Goal: Task Accomplishment & Management: Use online tool/utility

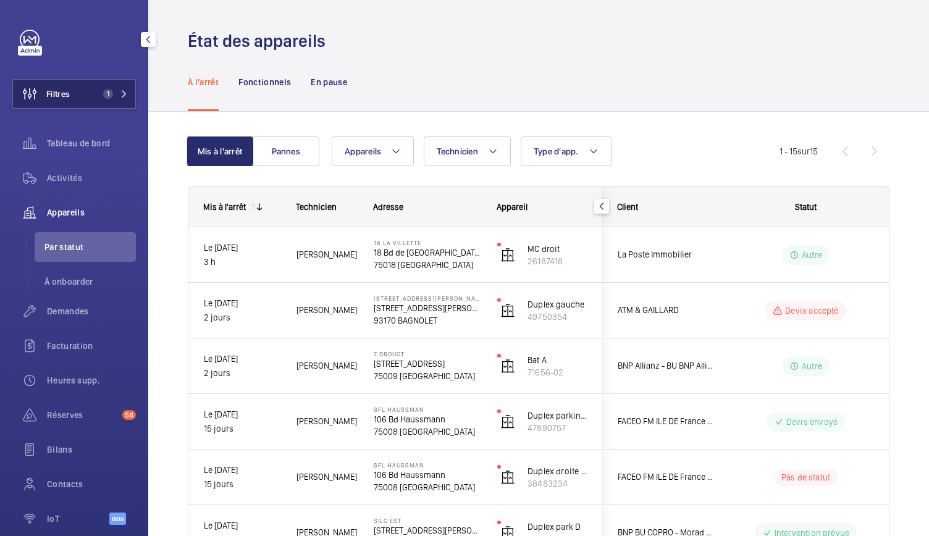
click at [91, 96] on button "Filtres 1" at bounding box center [74, 94] width 124 height 30
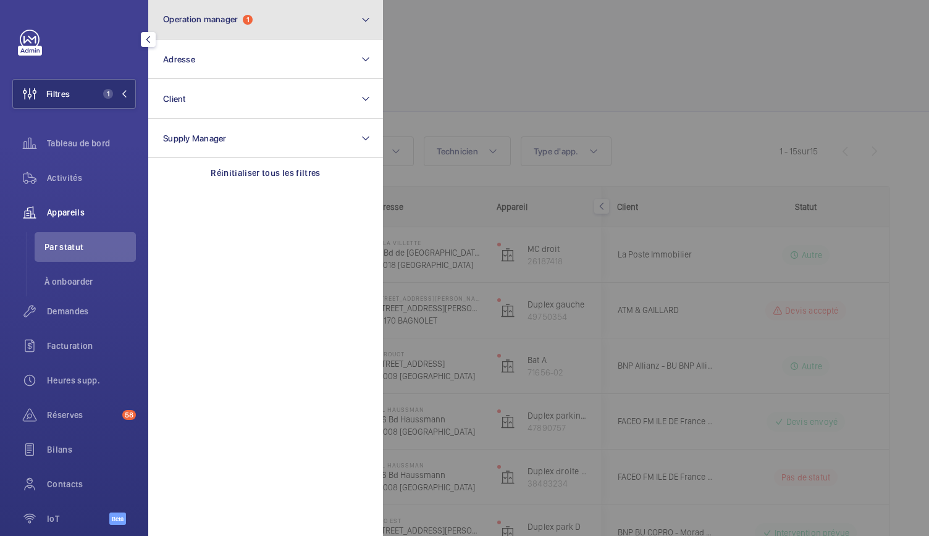
click at [209, 17] on span "Operation manager" at bounding box center [200, 19] width 75 height 10
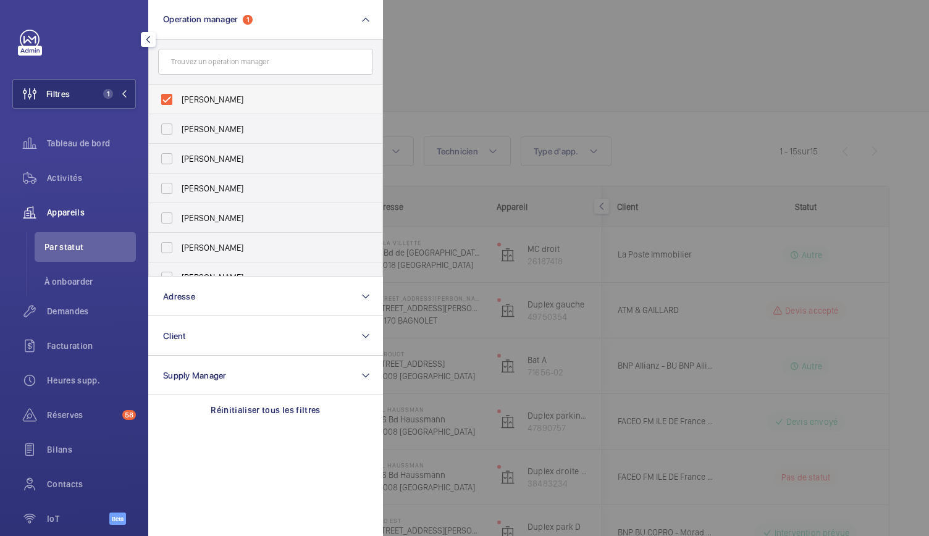
click at [162, 101] on label "[PERSON_NAME]" at bounding box center [256, 100] width 215 height 30
click at [162, 101] on input "[PERSON_NAME]" at bounding box center [166, 99] width 25 height 25
checkbox input "false"
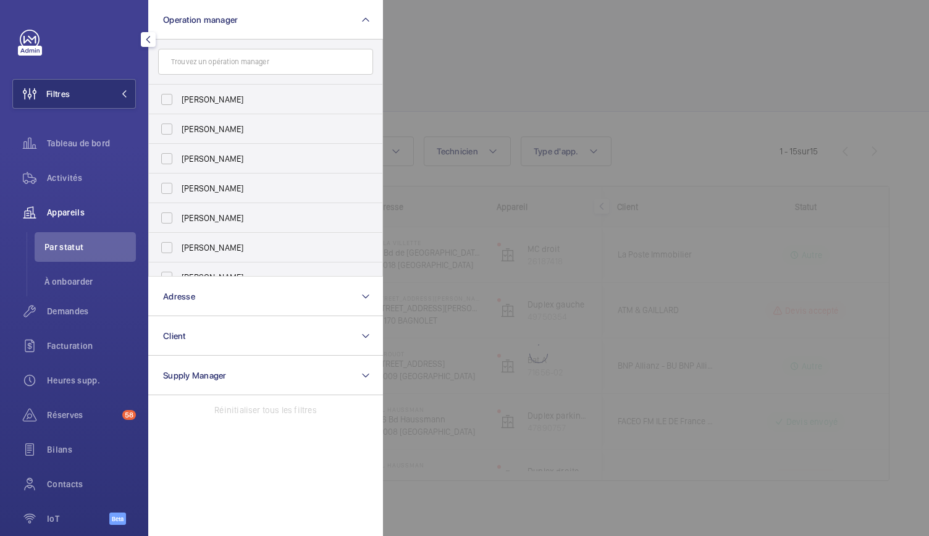
click at [430, 43] on div at bounding box center [847, 268] width 929 height 536
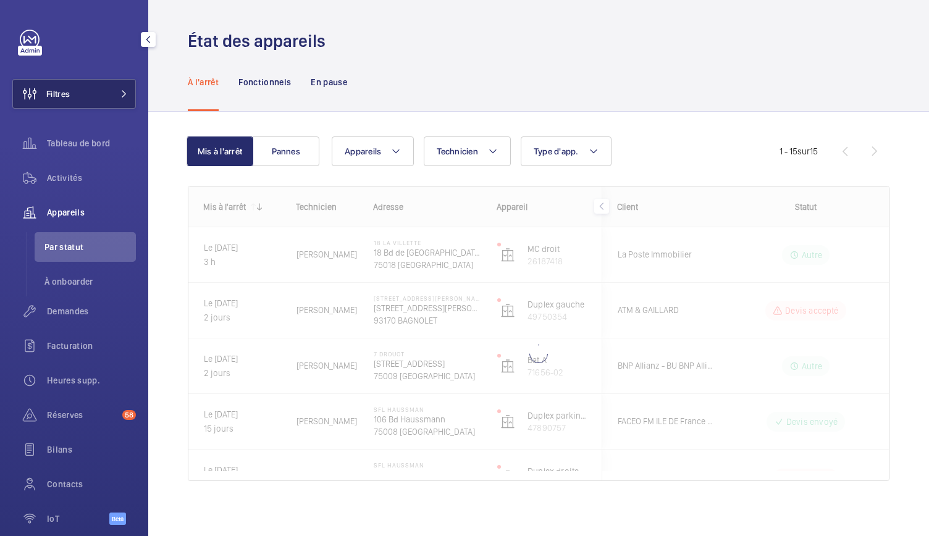
click at [111, 88] on button "Filtres" at bounding box center [74, 94] width 124 height 30
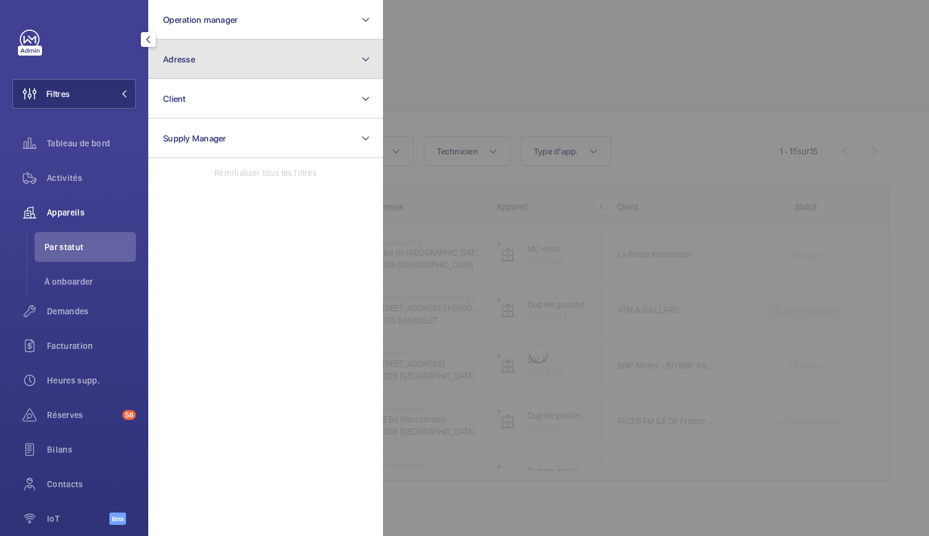
click at [232, 50] on button "Adresse" at bounding box center [265, 60] width 235 height 40
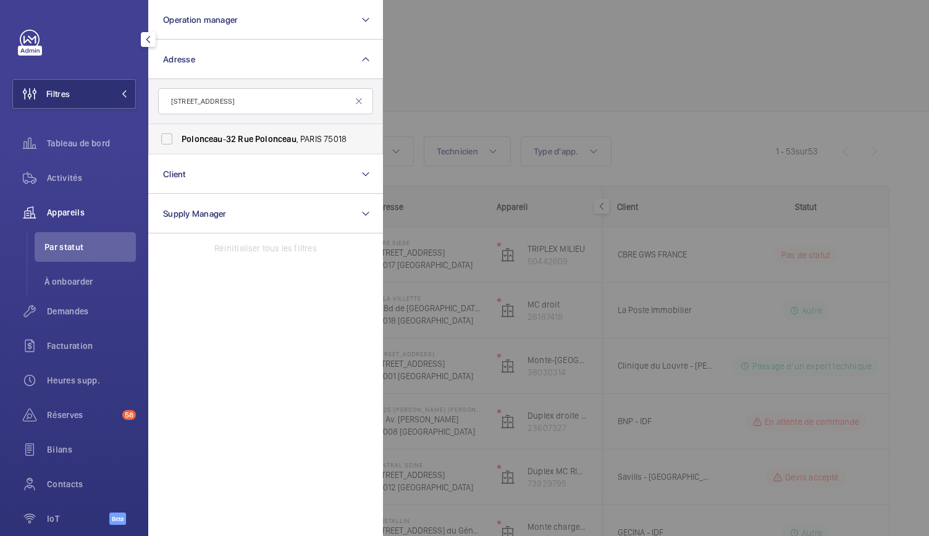
type input "[STREET_ADDRESS]"
click at [163, 138] on label "Polonceau - [STREET_ADDRESS]" at bounding box center [256, 139] width 215 height 30
click at [163, 138] on input "Polonceau - [STREET_ADDRESS]" at bounding box center [166, 139] width 25 height 25
checkbox input "true"
click at [502, 57] on div at bounding box center [847, 268] width 929 height 536
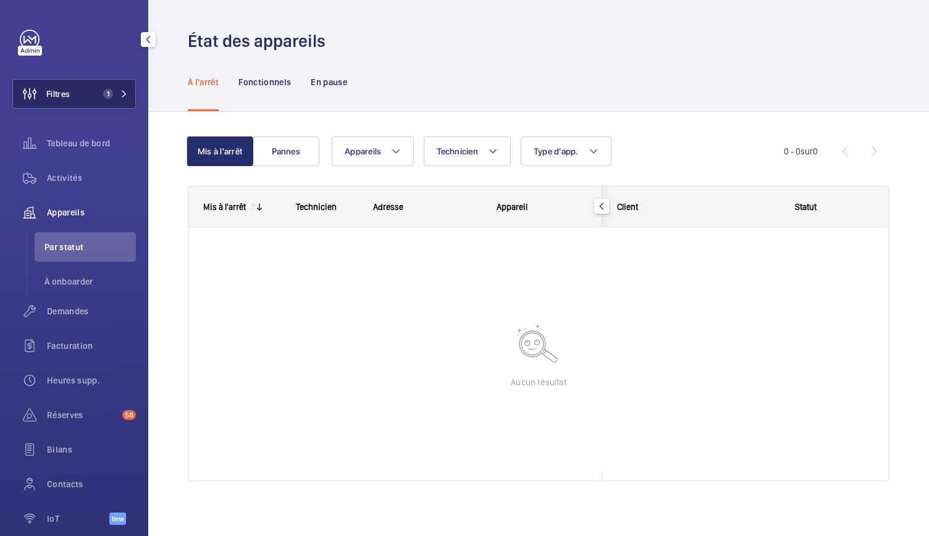
click at [103, 93] on span "1" at bounding box center [108, 94] width 10 height 10
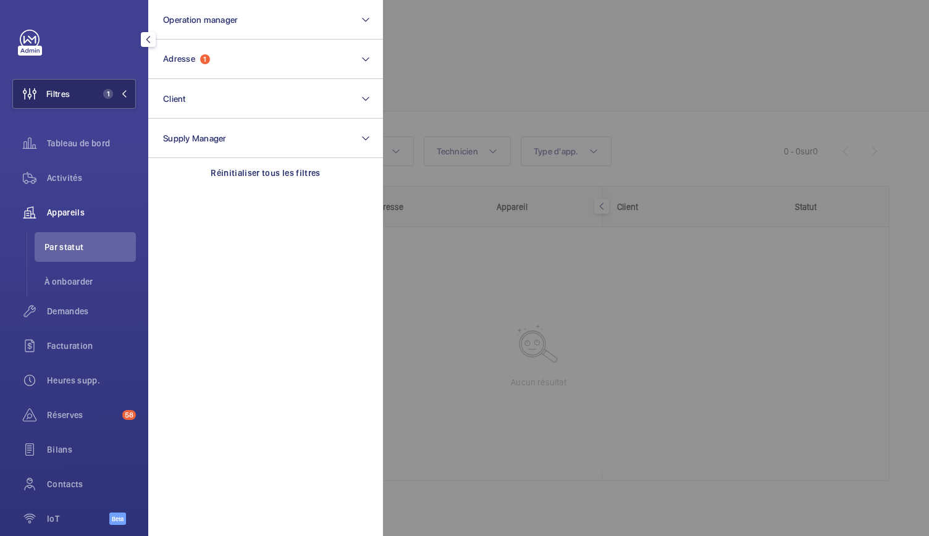
click at [103, 93] on span "1" at bounding box center [108, 94] width 10 height 10
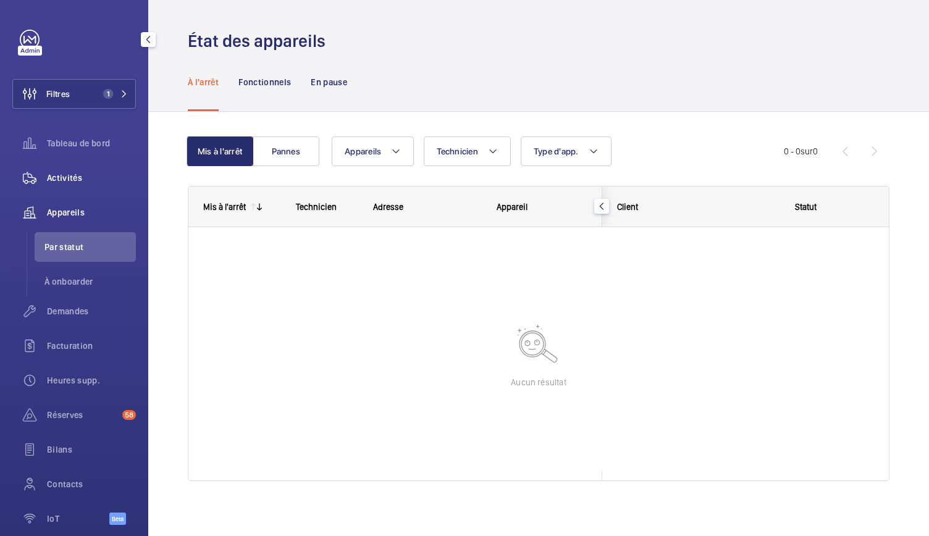
click at [77, 179] on span "Activités" at bounding box center [91, 178] width 89 height 12
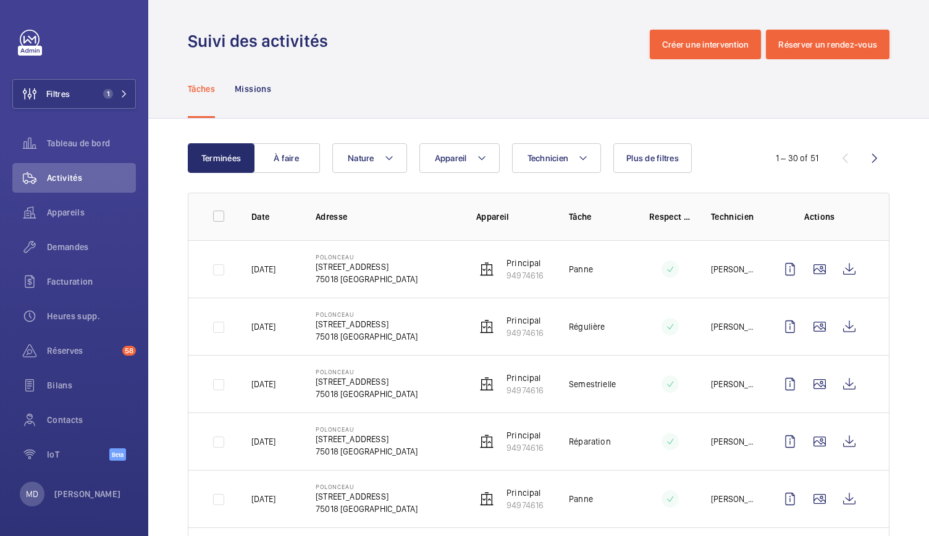
scroll to position [93, 0]
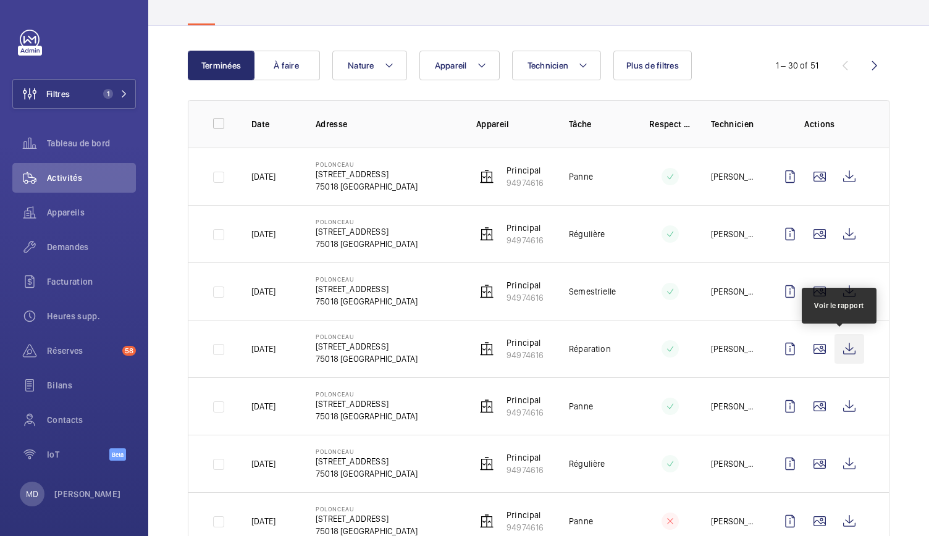
click at [835, 347] on wm-front-icon-button at bounding box center [850, 349] width 30 height 30
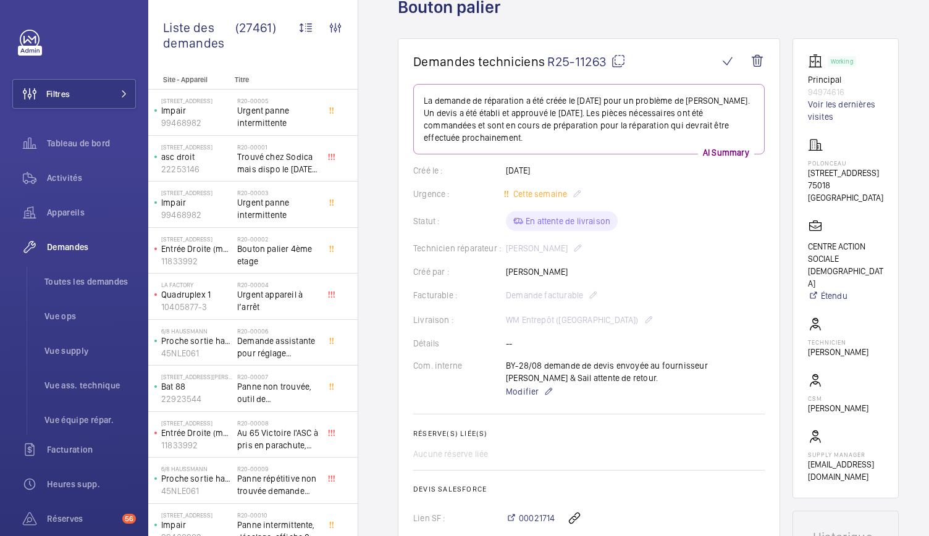
scroll to position [56, 0]
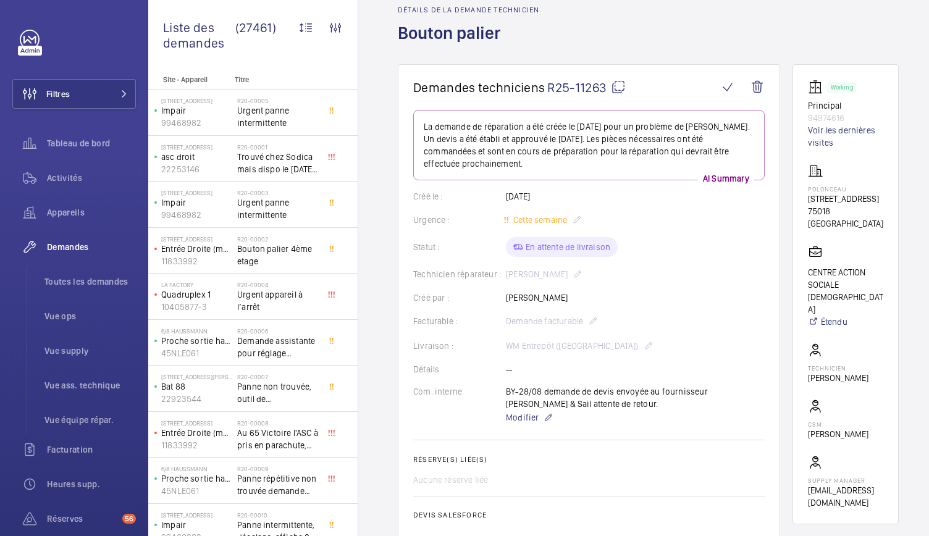
click at [620, 82] on mat-icon at bounding box center [618, 87] width 15 height 15
